Goal: Information Seeking & Learning: Learn about a topic

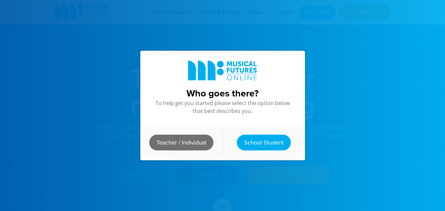
click at [187, 140] on link "Teacher / Individual" at bounding box center [181, 143] width 64 height 16
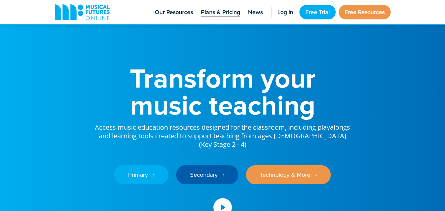
click at [219, 14] on span "Plans & Pricing" at bounding box center [220, 12] width 39 height 9
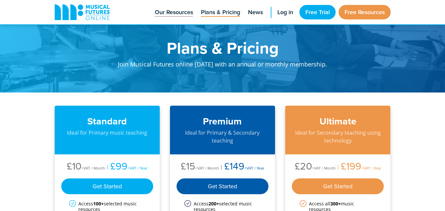
click at [182, 11] on span "Our Resources" at bounding box center [174, 12] width 38 height 9
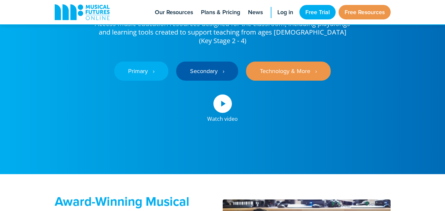
scroll to position [99, 0]
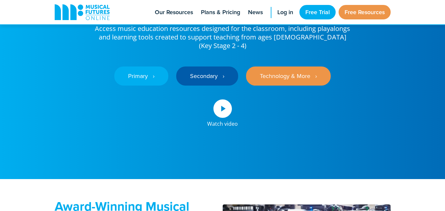
click at [202, 57] on div "Primary ‎‏‏‎ ‎ › Secondary ‎‏‏‎ ‎ › Technology & More ‎‏‏‎ ‎ ›" at bounding box center [222, 71] width 257 height 42
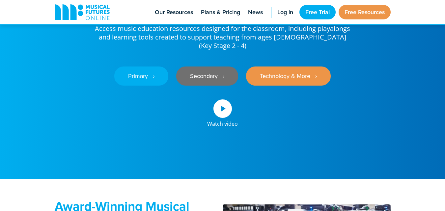
click at [206, 67] on link "Secondary ‎‏‏‎ ‎ ›" at bounding box center [207, 75] width 62 height 19
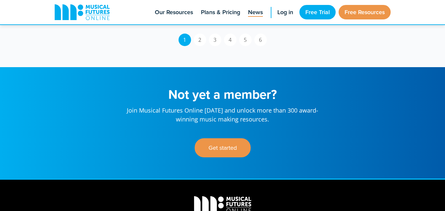
scroll to position [362, 0]
